Goal: Task Accomplishment & Management: Use online tool/utility

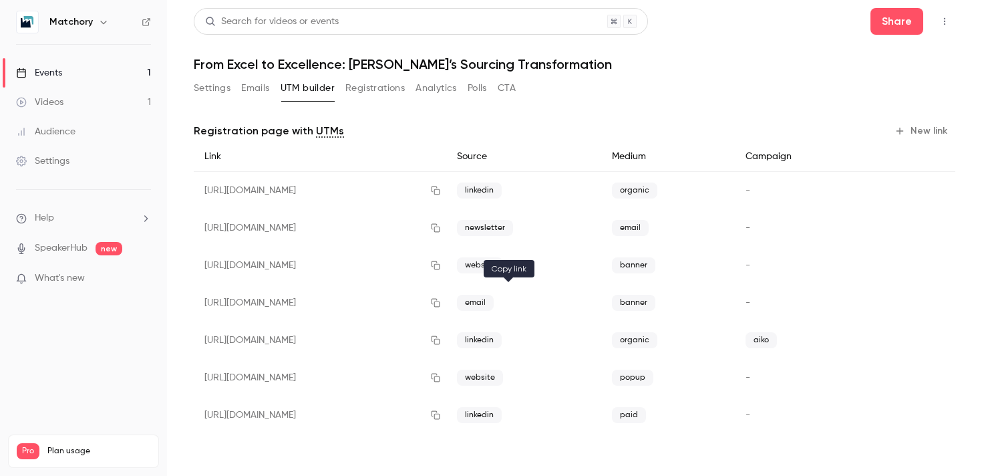
click at [441, 302] on icon "button" at bounding box center [435, 302] width 11 height 9
click at [441, 263] on icon "button" at bounding box center [435, 265] width 11 height 9
click at [441, 303] on icon "button" at bounding box center [435, 302] width 11 height 9
click at [359, 84] on button "Registrations" at bounding box center [375, 88] width 59 height 21
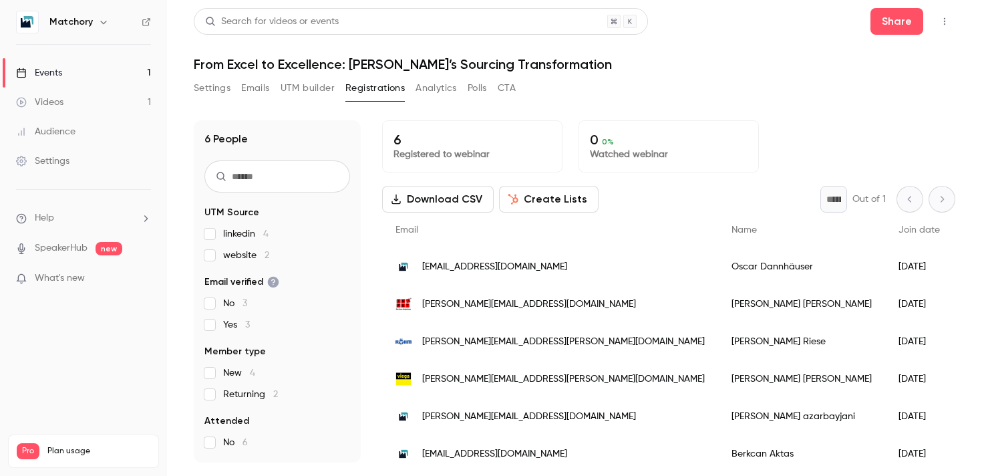
scroll to position [10, 0]
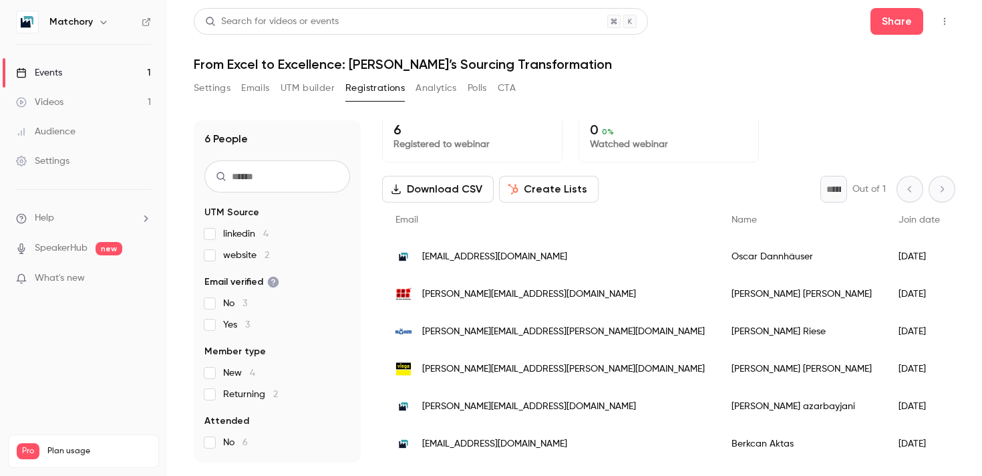
click at [285, 92] on button "UTM builder" at bounding box center [308, 88] width 54 height 21
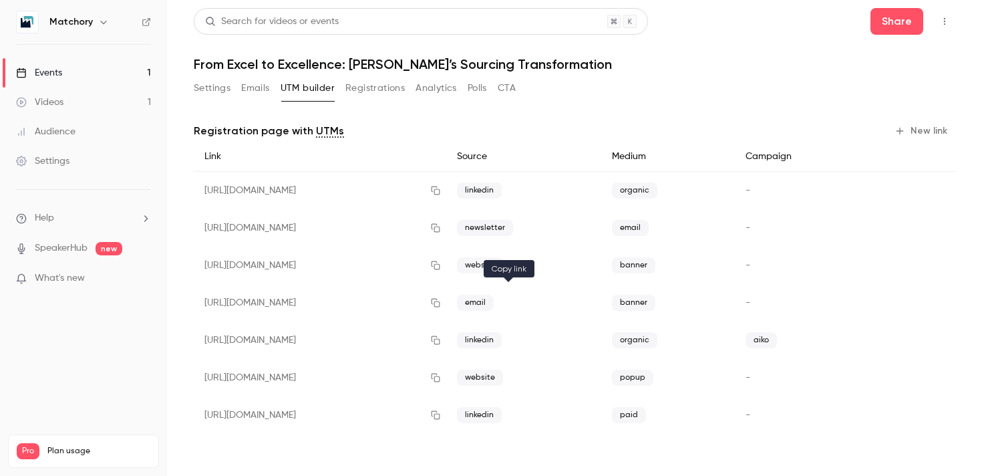
click at [441, 302] on icon "button" at bounding box center [435, 302] width 11 height 9
click at [364, 83] on button "Registrations" at bounding box center [375, 88] width 59 height 21
